Goal: Information Seeking & Learning: Learn about a topic

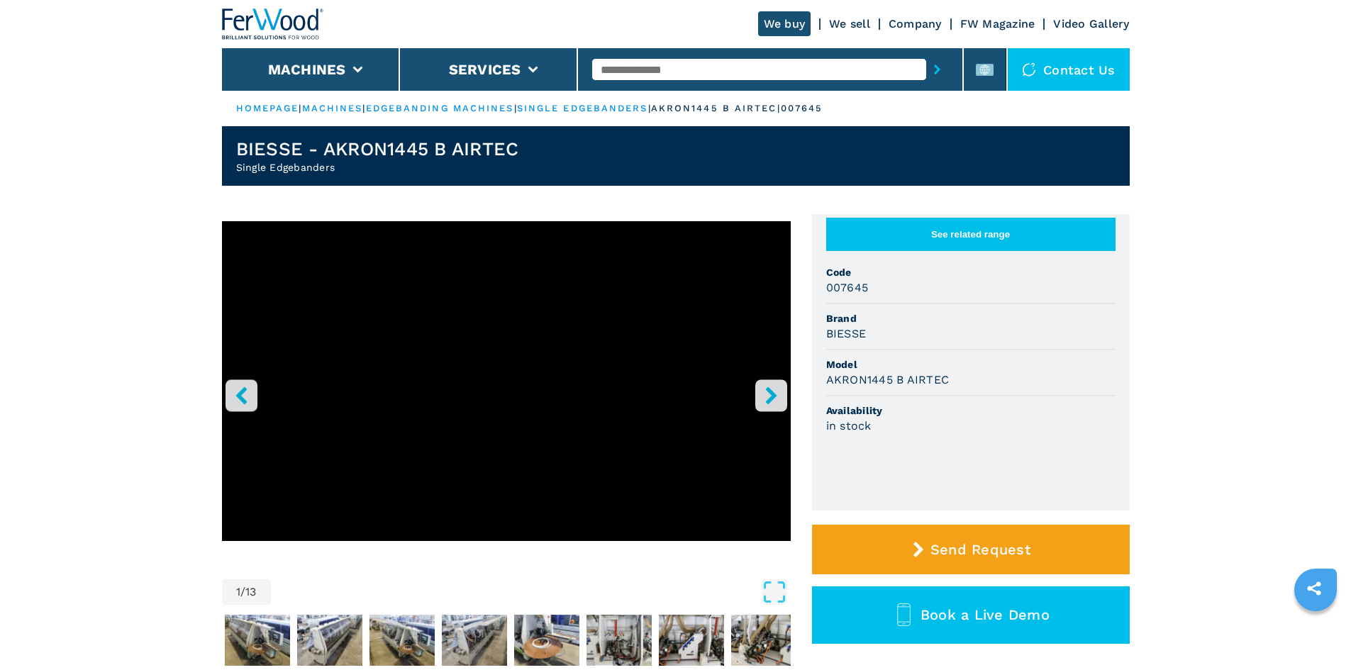
click at [683, 72] on input "text" at bounding box center [759, 69] width 334 height 21
paste input "******"
type input "******"
click at [926, 73] on button "submit-button" at bounding box center [937, 69] width 22 height 33
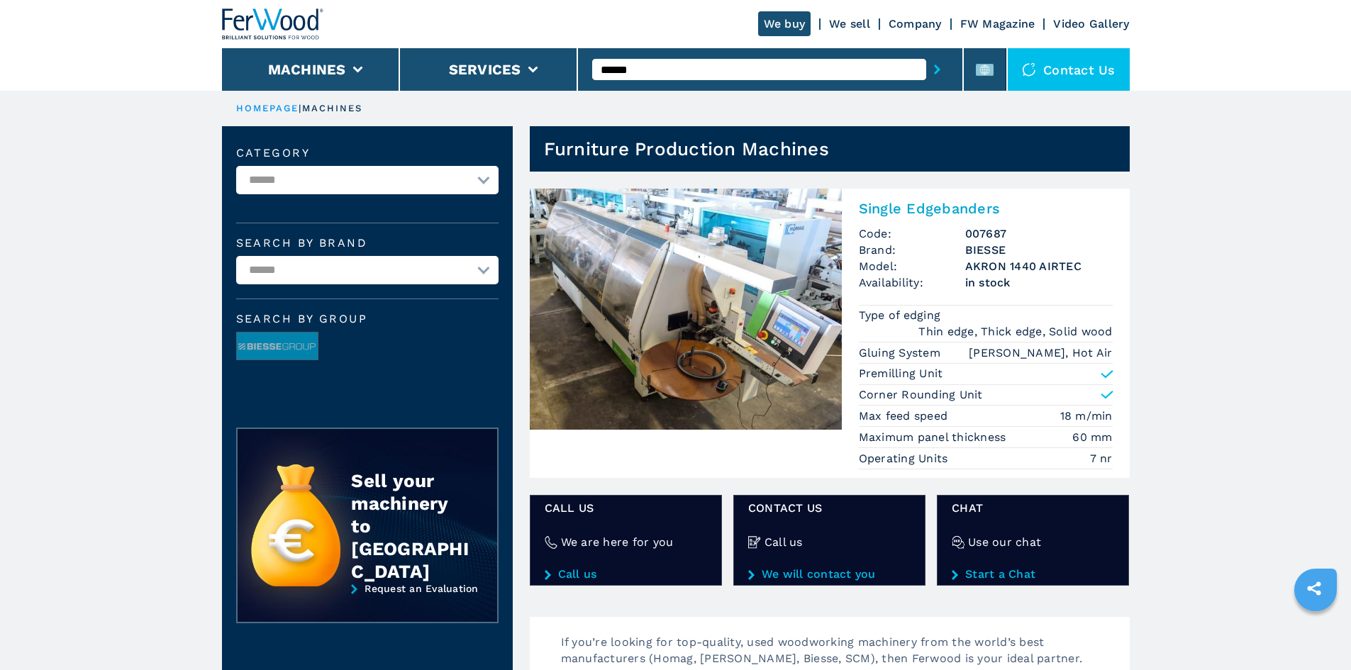
click at [925, 205] on h2 "Single Edgebanders" at bounding box center [986, 208] width 254 height 17
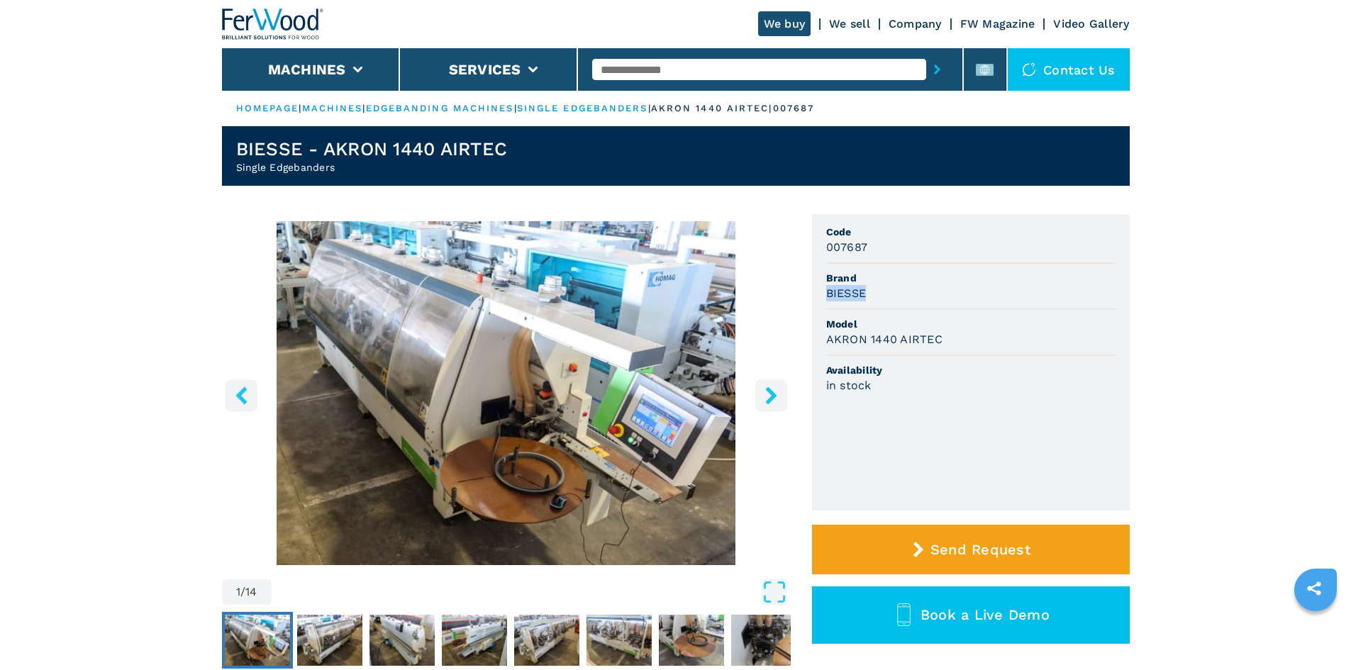
drag, startPoint x: 825, startPoint y: 294, endPoint x: 868, endPoint y: 294, distance: 43.3
click at [868, 294] on ul "Code 007687 Brand BIESSE Model AKRON 1440 AIRTEC Availability in stock" at bounding box center [971, 362] width 318 height 296
copy h3 "BIESSE"
click at [928, 311] on li "Model AKRON 1440 AIRTEC" at bounding box center [970, 333] width 289 height 46
drag, startPoint x: 828, startPoint y: 340, endPoint x: 968, endPoint y: 355, distance: 141.1
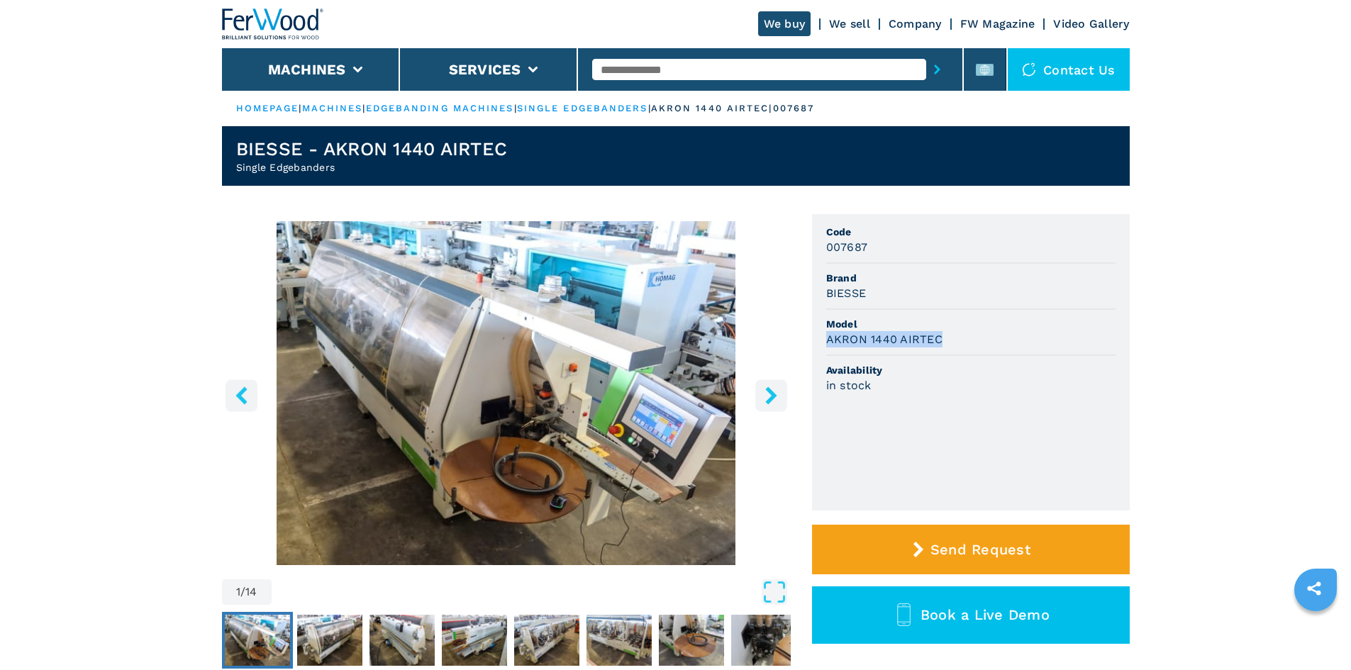
click at [968, 355] on li "Model AKRON 1440 AIRTEC" at bounding box center [970, 333] width 289 height 46
copy h3 "AKRON 1440 AIRTEC"
click at [1025, 383] on div "in stock" at bounding box center [970, 385] width 289 height 16
drag, startPoint x: 828, startPoint y: 250, endPoint x: 870, endPoint y: 249, distance: 42.6
click at [870, 249] on div "007687" at bounding box center [970, 247] width 289 height 16
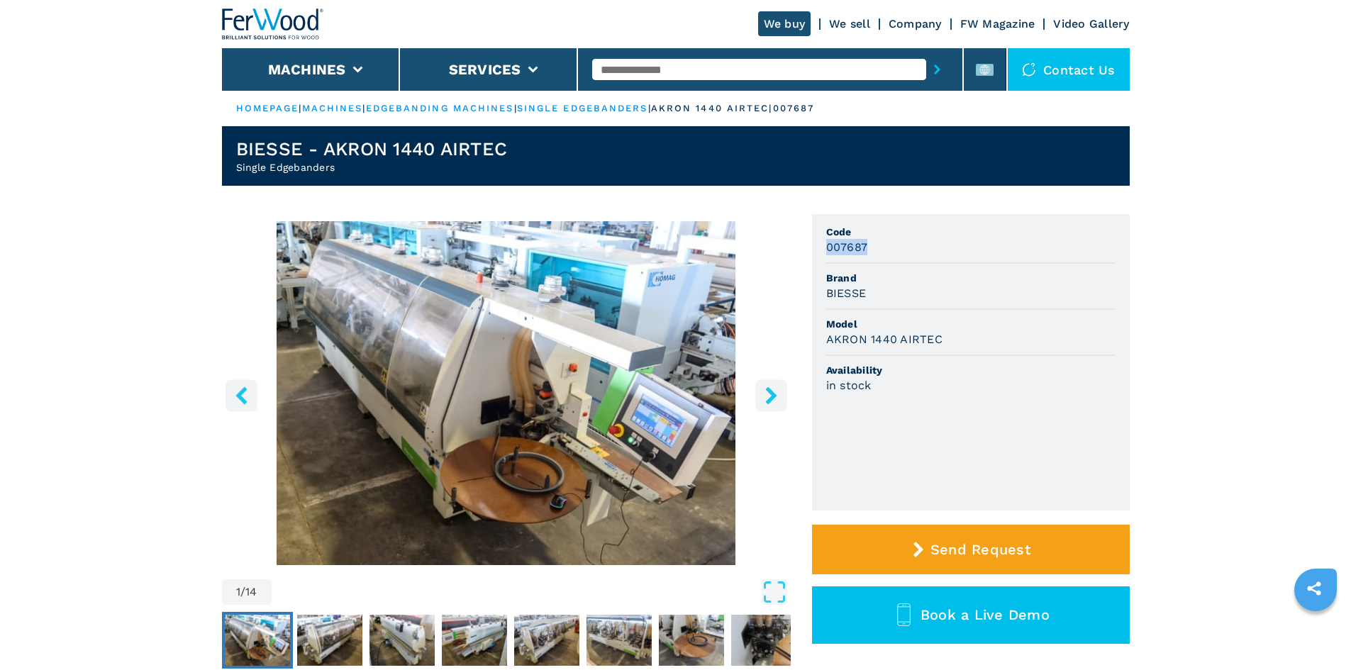
copy h3 "007687"
click at [889, 296] on div "BIESSE" at bounding box center [970, 293] width 289 height 16
